Goal: Task Accomplishment & Management: Complete application form

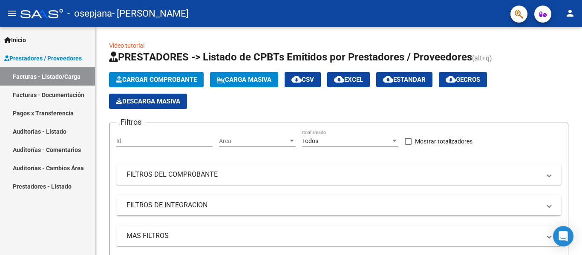
click at [74, 96] on link "Facturas - Documentación" at bounding box center [47, 95] width 95 height 18
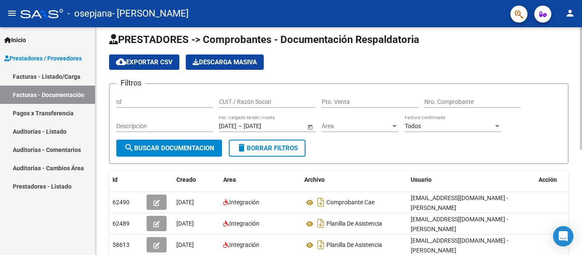
scroll to position [6, 0]
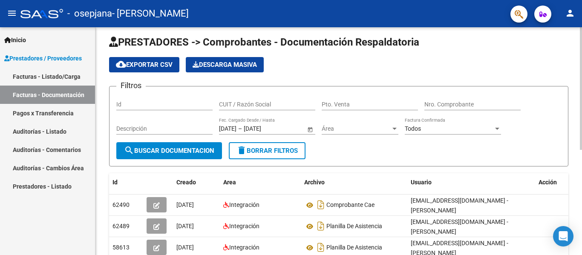
click at [581, 43] on div at bounding box center [581, 91] width 2 height 123
click at [42, 56] on span "Prestadores / Proveedores" at bounding box center [43, 58] width 78 height 9
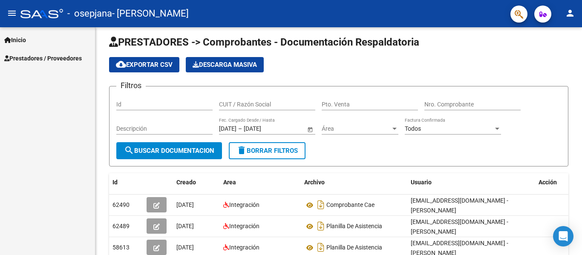
click at [30, 54] on span "Prestadores / Proveedores" at bounding box center [43, 58] width 78 height 9
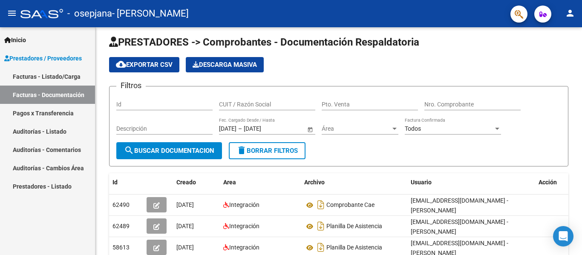
click at [30, 76] on link "Facturas - Listado/Carga" at bounding box center [47, 76] width 95 height 18
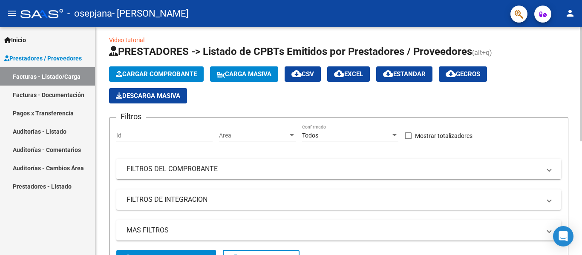
click at [131, 73] on span "Cargar Comprobante" at bounding box center [156, 74] width 81 height 8
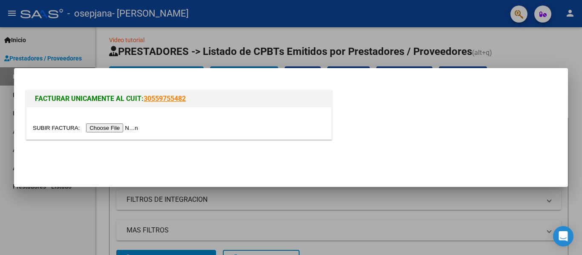
click at [104, 127] on input "file" at bounding box center [87, 128] width 108 height 9
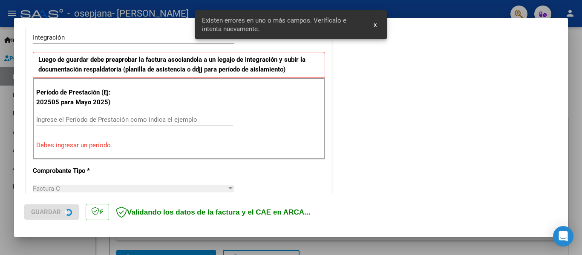
scroll to position [213, 0]
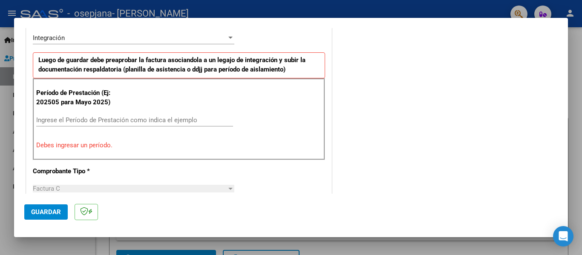
click at [60, 120] on input "Ingrese el Período de Prestación como indica el ejemplo" at bounding box center [134, 120] width 197 height 8
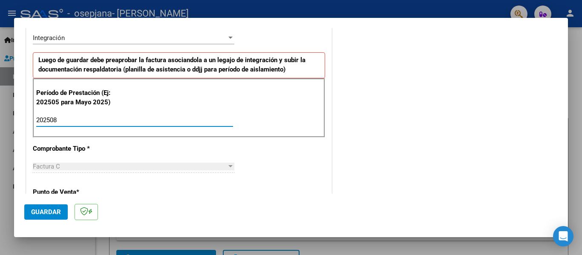
type input "202508"
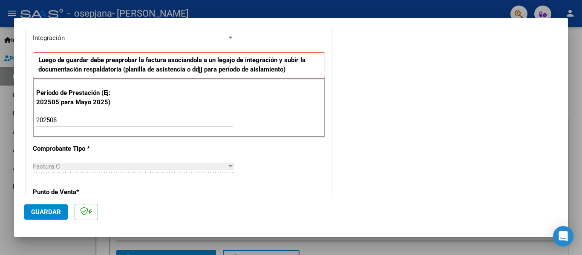
click at [269, 156] on div "CUIT * 23-33420513-4 Ingresar CUIT ANALISIS PRESTADOR [PERSON_NAME] [PERSON_NAM…" at bounding box center [178, 241] width 305 height 641
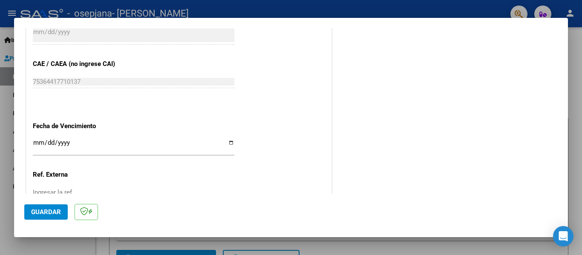
scroll to position [521, 0]
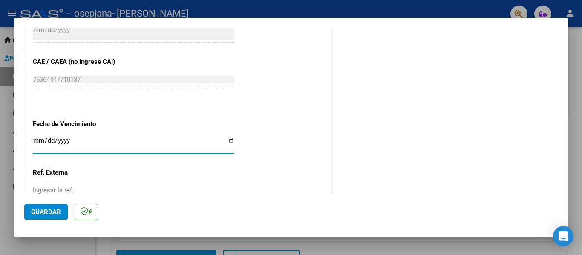
click at [228, 141] on input "Ingresar la fecha" at bounding box center [133, 144] width 201 height 14
type input "[DATE]"
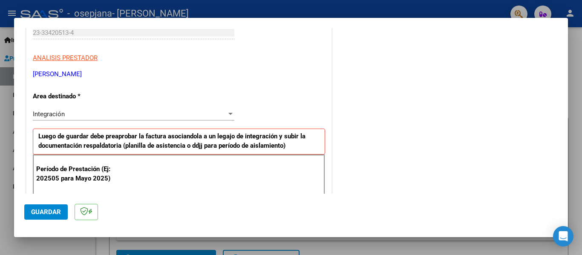
scroll to position [139, 0]
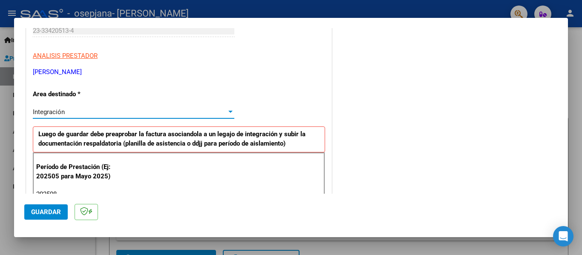
click at [217, 109] on div "Integración" at bounding box center [130, 112] width 194 height 8
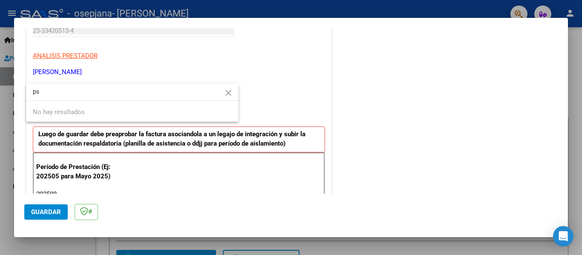
type input "p"
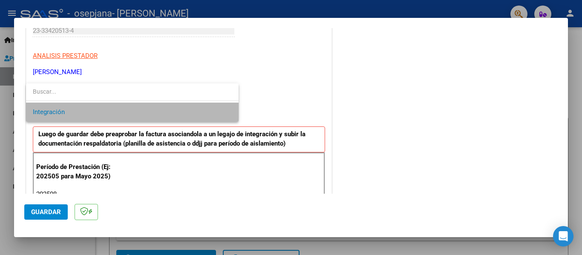
click at [196, 114] on span "Integración" at bounding box center [132, 112] width 199 height 19
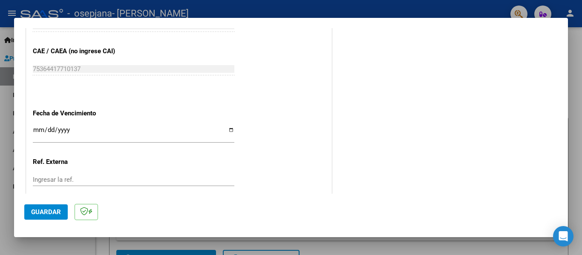
scroll to position [584, 0]
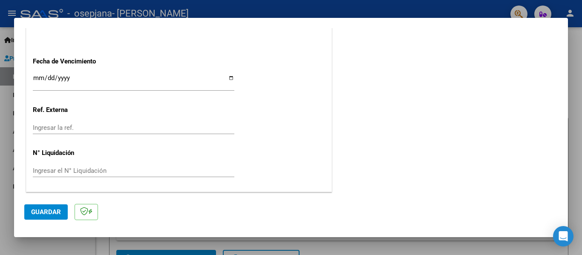
click at [45, 212] on span "Guardar" at bounding box center [46, 212] width 30 height 8
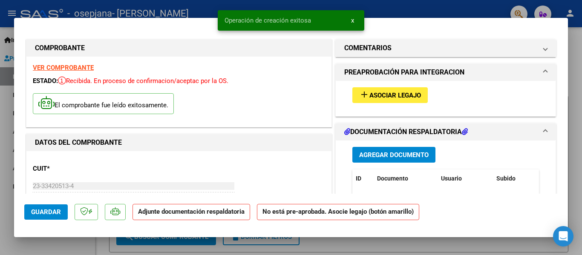
click at [369, 93] on span "Asociar Legajo" at bounding box center [395, 96] width 52 height 8
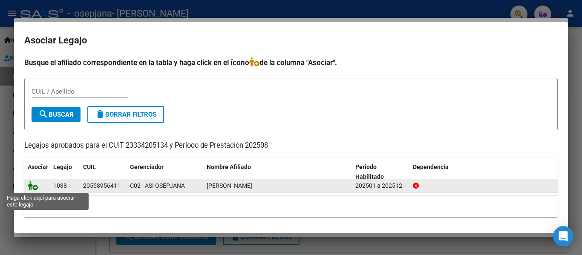
click at [35, 187] on icon at bounding box center [33, 185] width 10 height 9
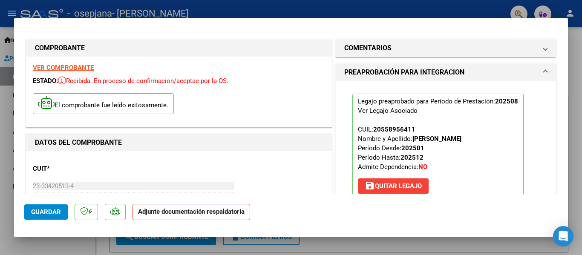
click at [35, 214] on span "Guardar" at bounding box center [46, 212] width 30 height 8
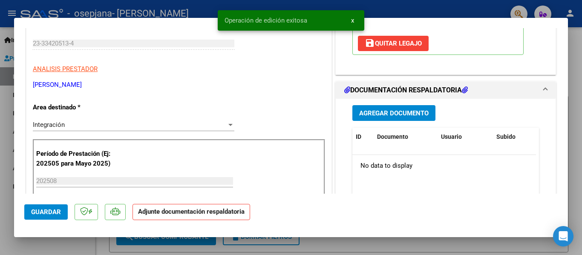
scroll to position [147, 0]
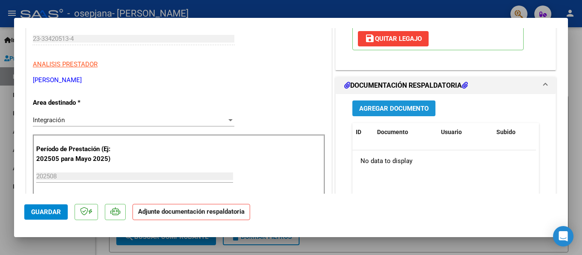
click at [382, 109] on span "Agregar Documento" at bounding box center [393, 109] width 69 height 8
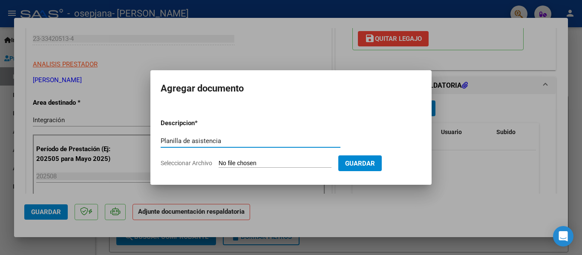
type input "Planilla de asistencia"
click at [270, 162] on input "Seleccionar Archivo" at bounding box center [275, 164] width 113 height 8
type input "C:\fakepath\Aldamiro Planilla.pdf"
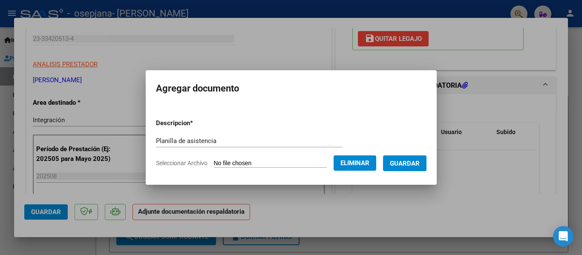
click at [411, 164] on span "Guardar" at bounding box center [405, 164] width 30 height 8
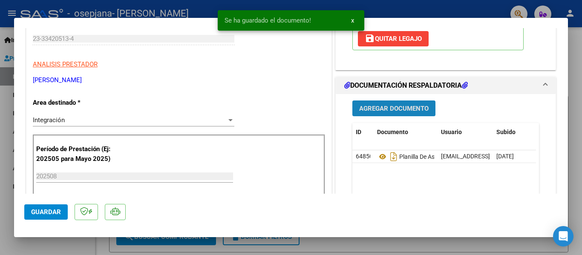
click at [374, 108] on span "Agregar Documento" at bounding box center [393, 109] width 69 height 8
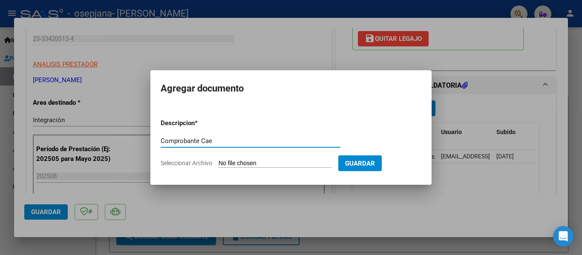
type input "Comprobante Cae"
click at [192, 164] on span "Seleccionar Archivo" at bounding box center [187, 163] width 52 height 7
click at [219, 164] on input "Seleccionar Archivo" at bounding box center [275, 164] width 113 height 8
type input "C:\fakepath\Comprobante Cae Aldamiro.pdf"
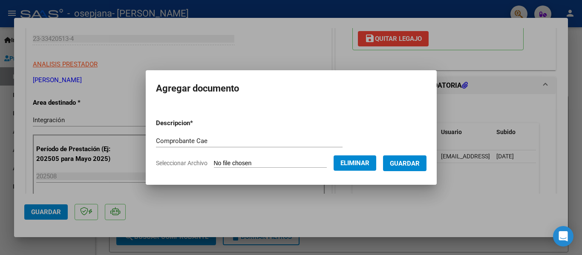
click at [407, 162] on span "Guardar" at bounding box center [405, 164] width 30 height 8
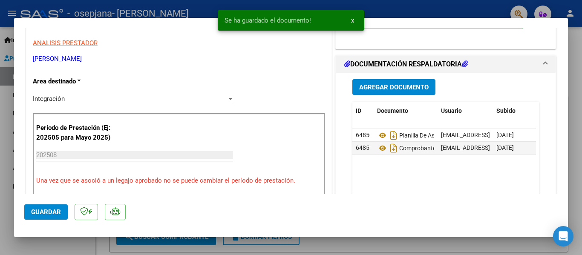
scroll to position [173, 0]
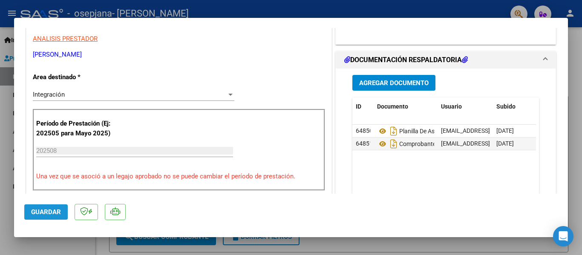
click at [50, 215] on span "Guardar" at bounding box center [46, 212] width 30 height 8
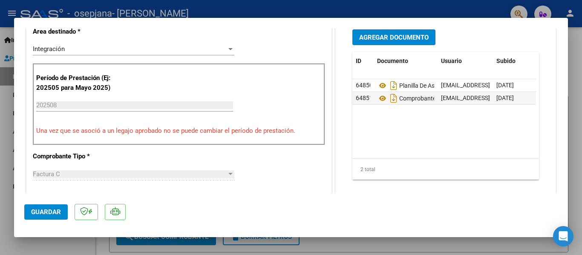
scroll to position [0, 0]
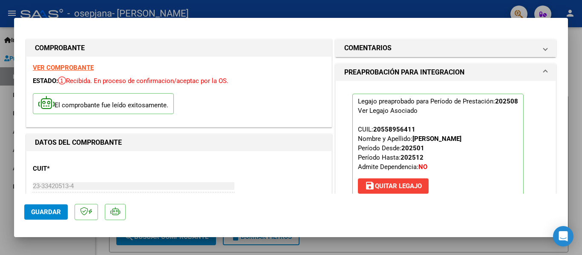
click at [578, 73] on div at bounding box center [291, 127] width 582 height 255
type input "$ 0,00"
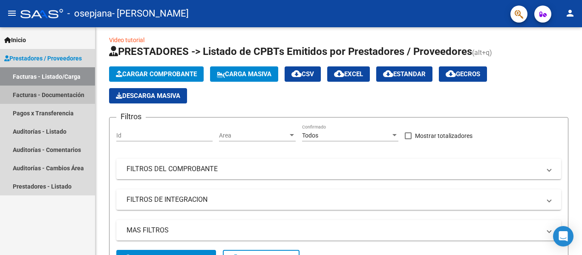
click at [14, 89] on link "Facturas - Documentación" at bounding box center [47, 95] width 95 height 18
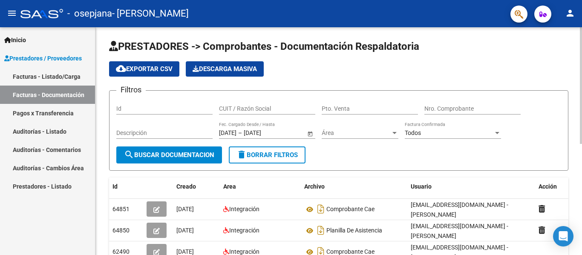
click at [581, 36] on div at bounding box center [581, 86] width 2 height 117
